Goal: Leave review/rating: Share an evaluation or opinion about a product, service, or content

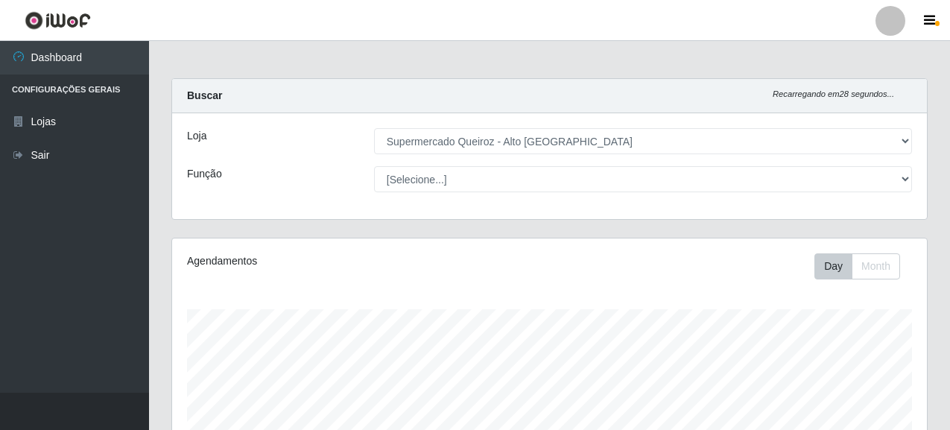
select select "496"
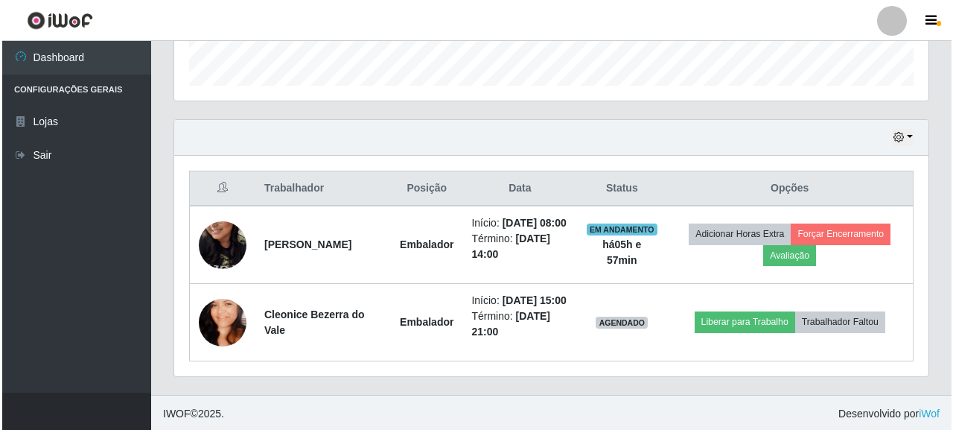
scroll to position [309, 755]
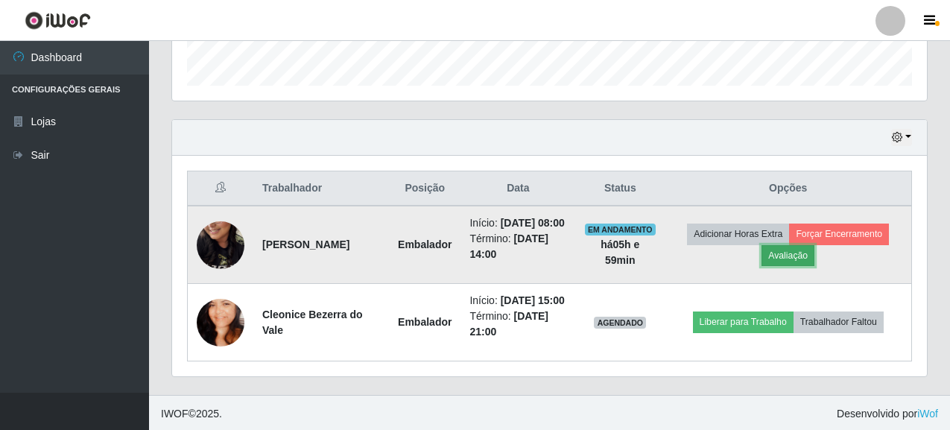
click at [811, 261] on button "Avaliação" at bounding box center [787, 255] width 53 height 21
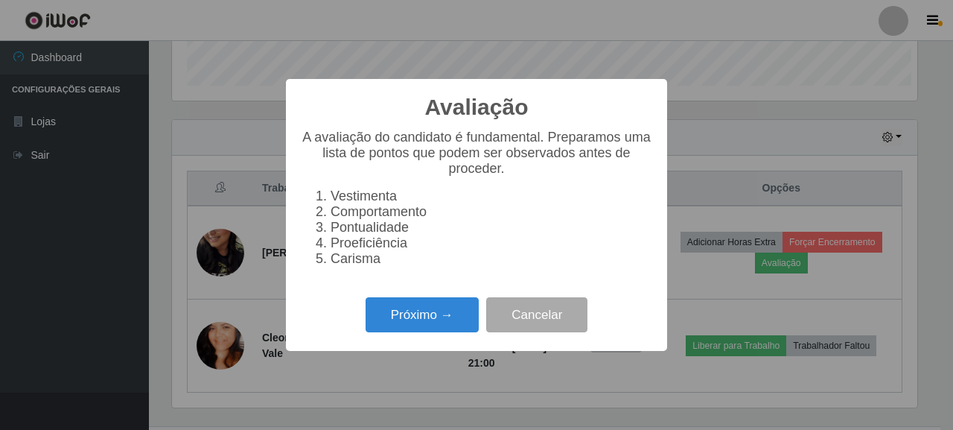
scroll to position [309, 746]
click at [438, 316] on button "Próximo →" at bounding box center [422, 314] width 113 height 35
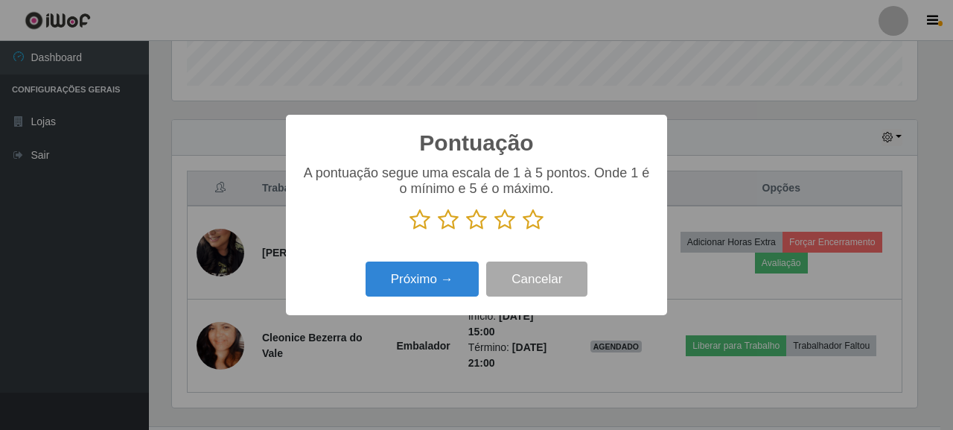
click at [529, 217] on icon at bounding box center [533, 220] width 21 height 22
click at [523, 231] on input "radio" at bounding box center [523, 231] width 0 height 0
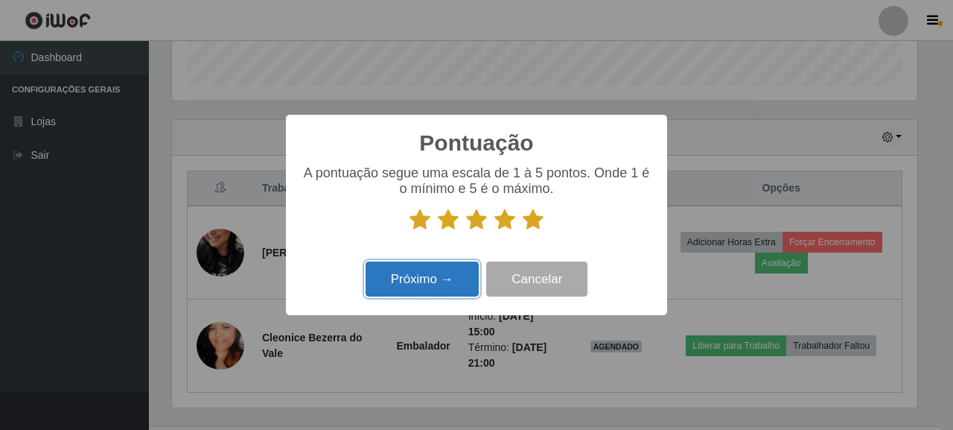
click at [451, 270] on button "Próximo →" at bounding box center [422, 278] width 113 height 35
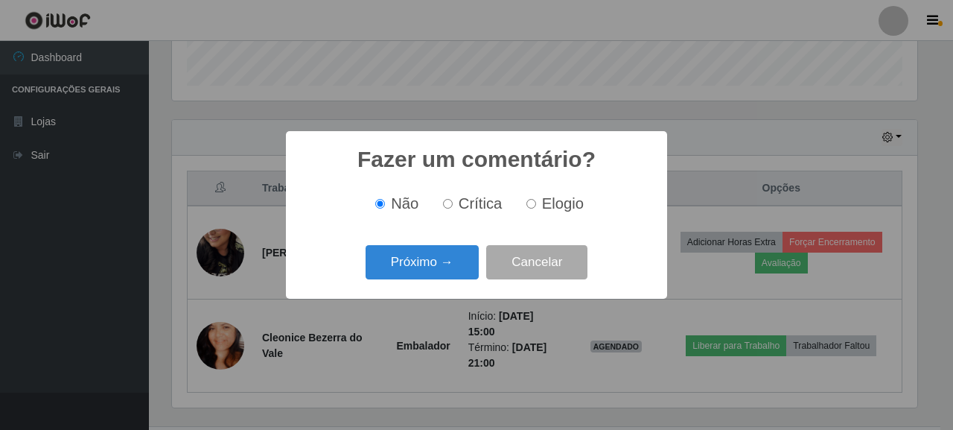
click at [527, 205] on input "Elogio" at bounding box center [532, 204] width 10 height 10
radio input "true"
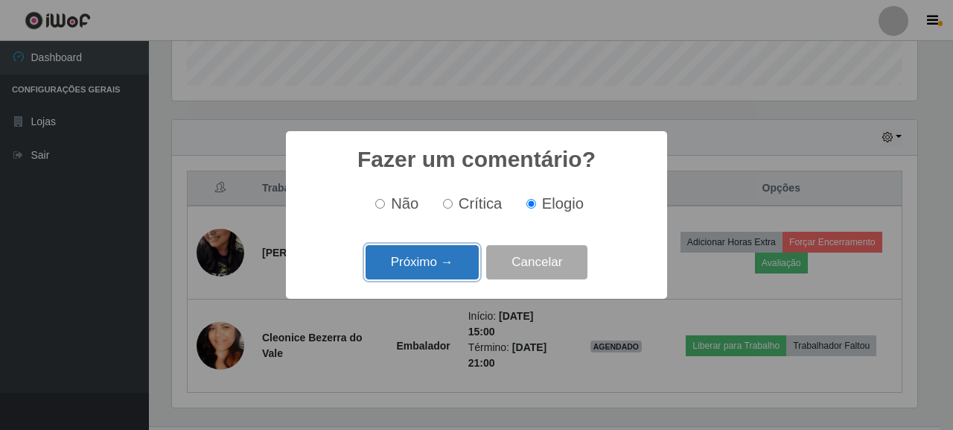
click at [454, 266] on button "Próximo →" at bounding box center [422, 262] width 113 height 35
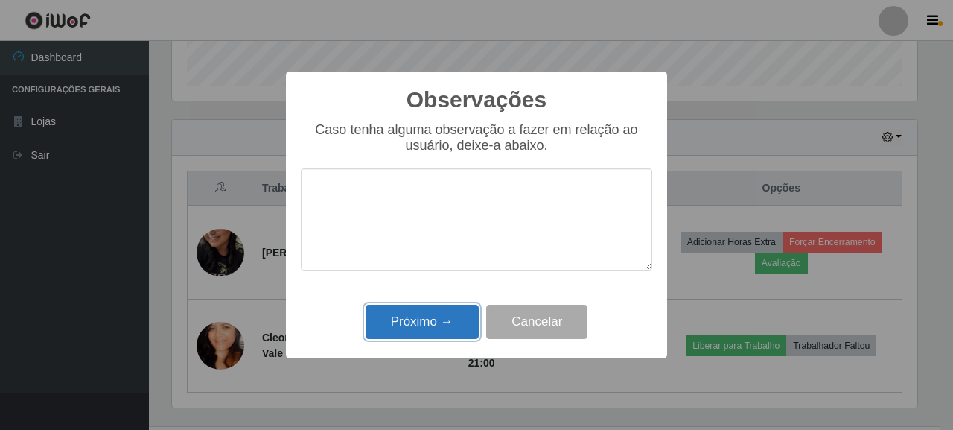
click at [440, 320] on button "Próximo →" at bounding box center [422, 322] width 113 height 35
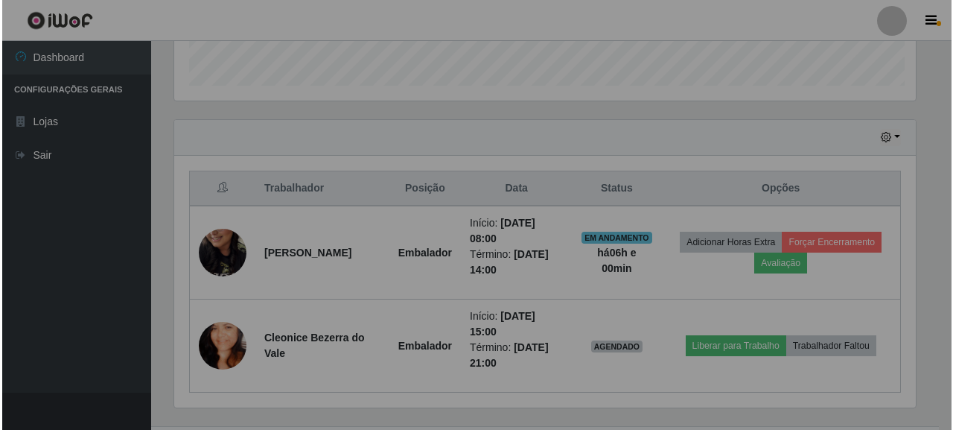
scroll to position [309, 755]
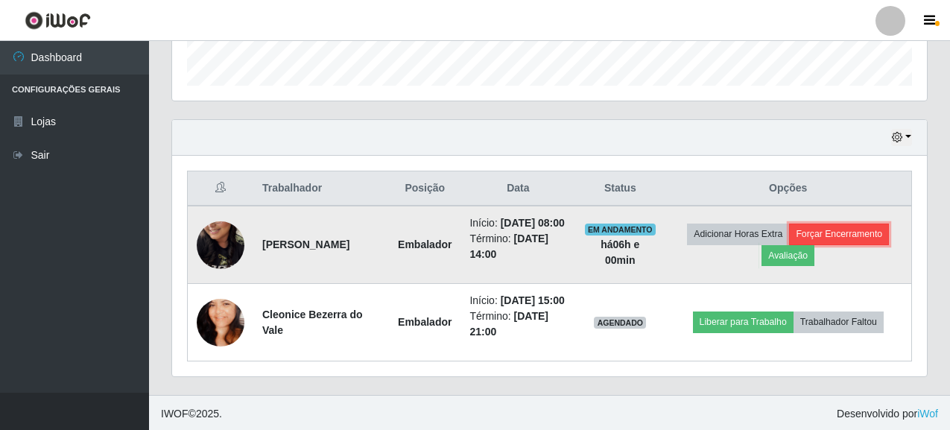
click at [852, 244] on button "Forçar Encerramento" at bounding box center [839, 233] width 100 height 21
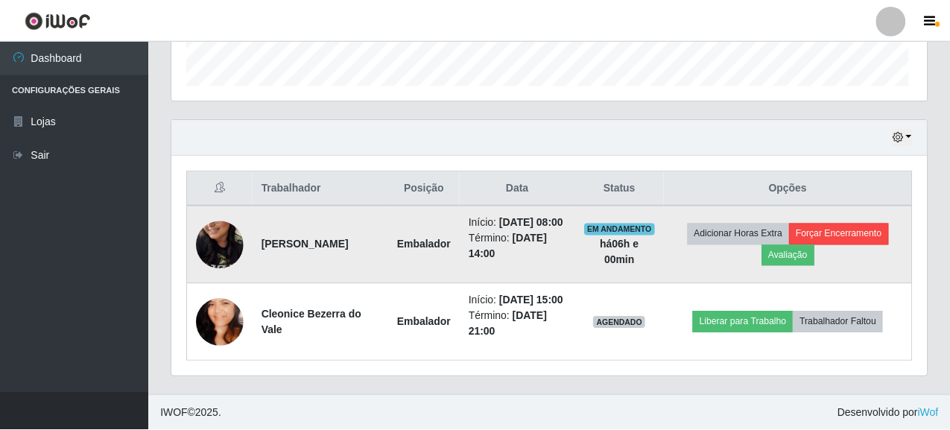
scroll to position [309, 746]
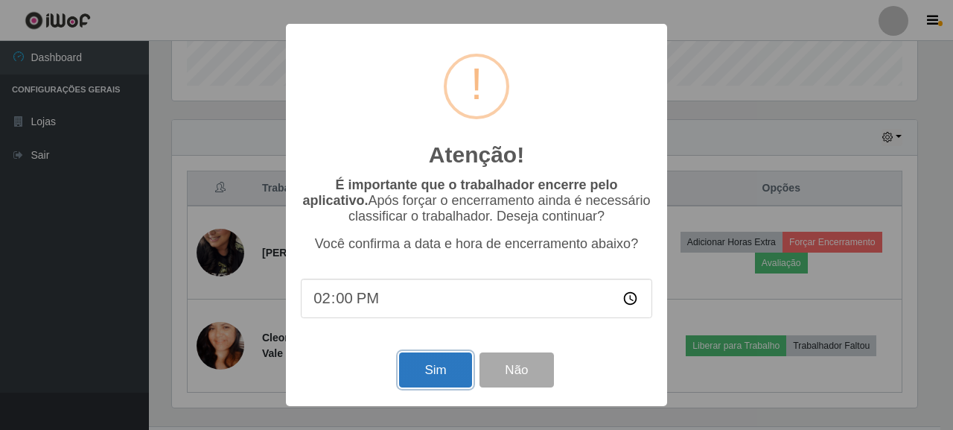
click at [425, 376] on button "Sim" at bounding box center [435, 369] width 72 height 35
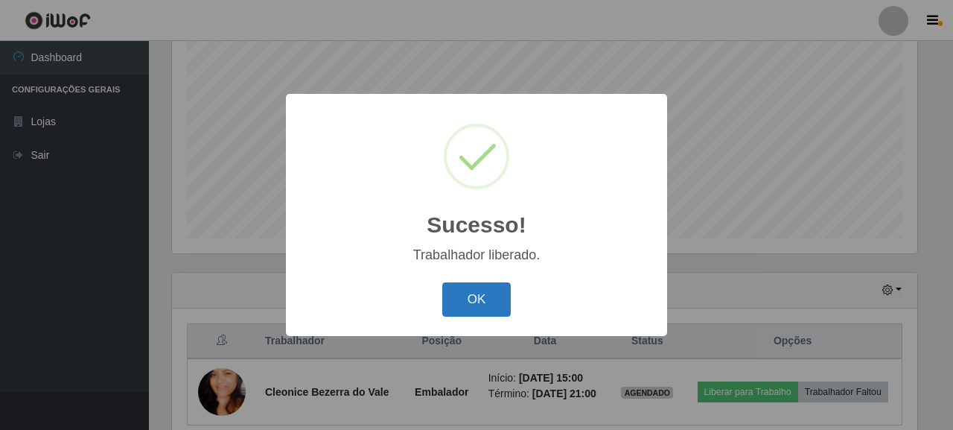
click at [466, 291] on button "OK" at bounding box center [476, 299] width 69 height 35
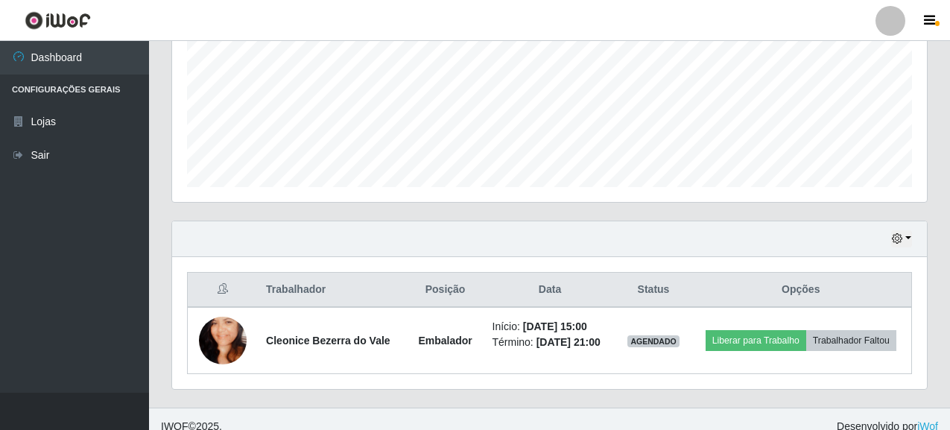
scroll to position [361, 0]
